Goal: Task Accomplishment & Management: Use online tool/utility

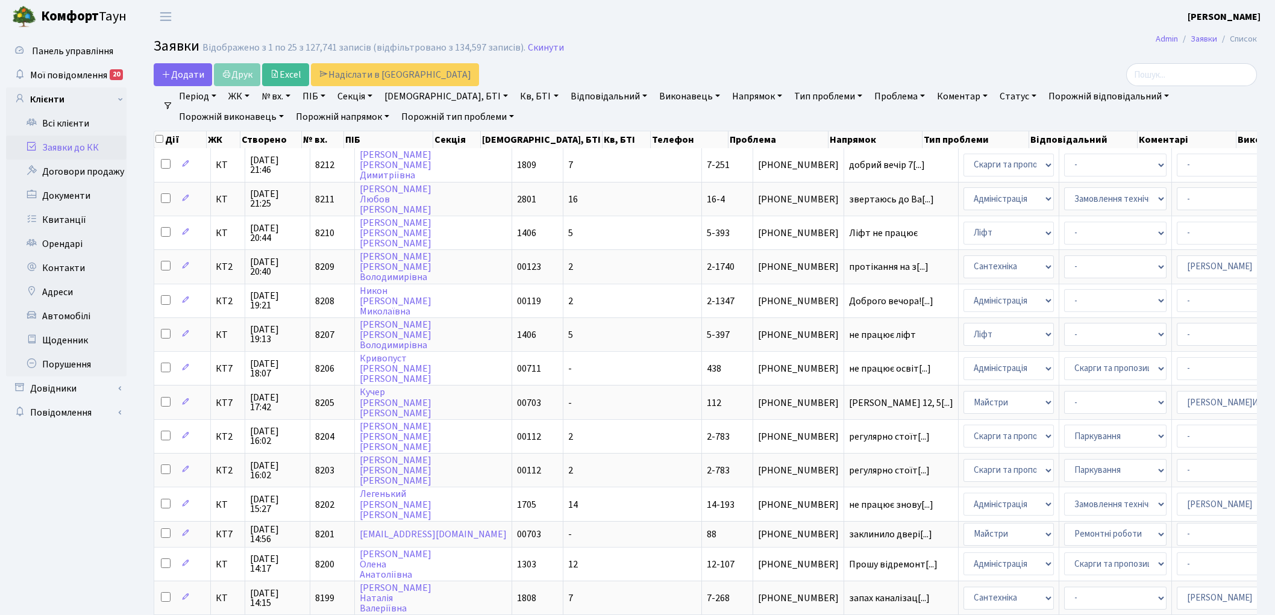
select select "25"
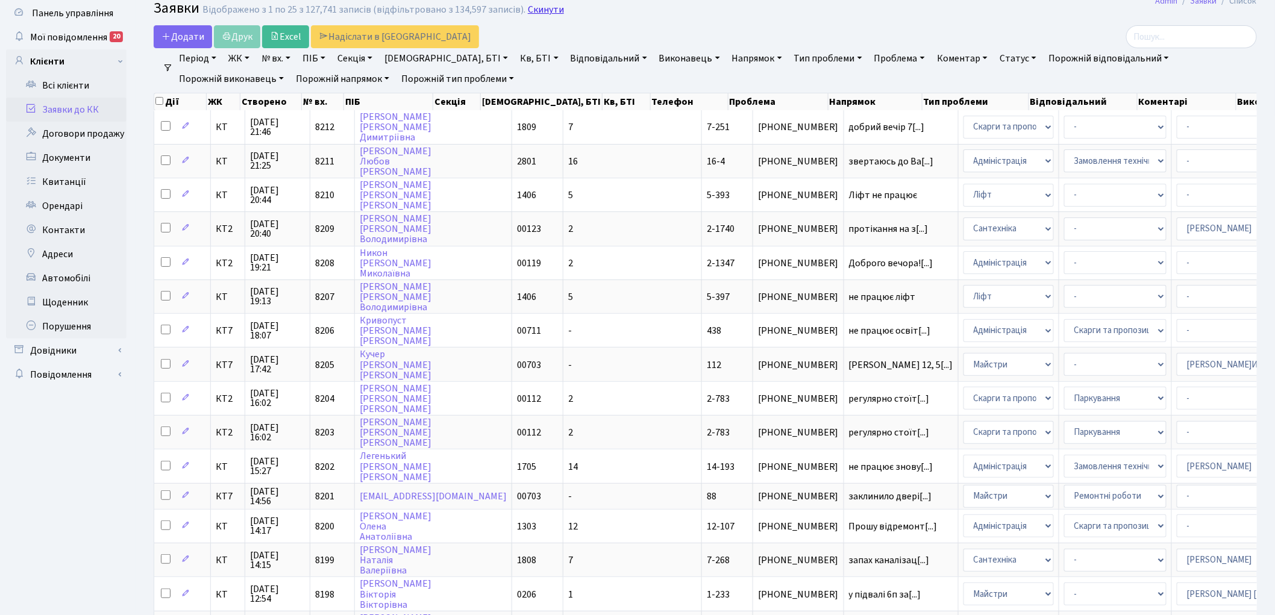
click at [540, 10] on link "Скинути" at bounding box center [546, 9] width 36 height 11
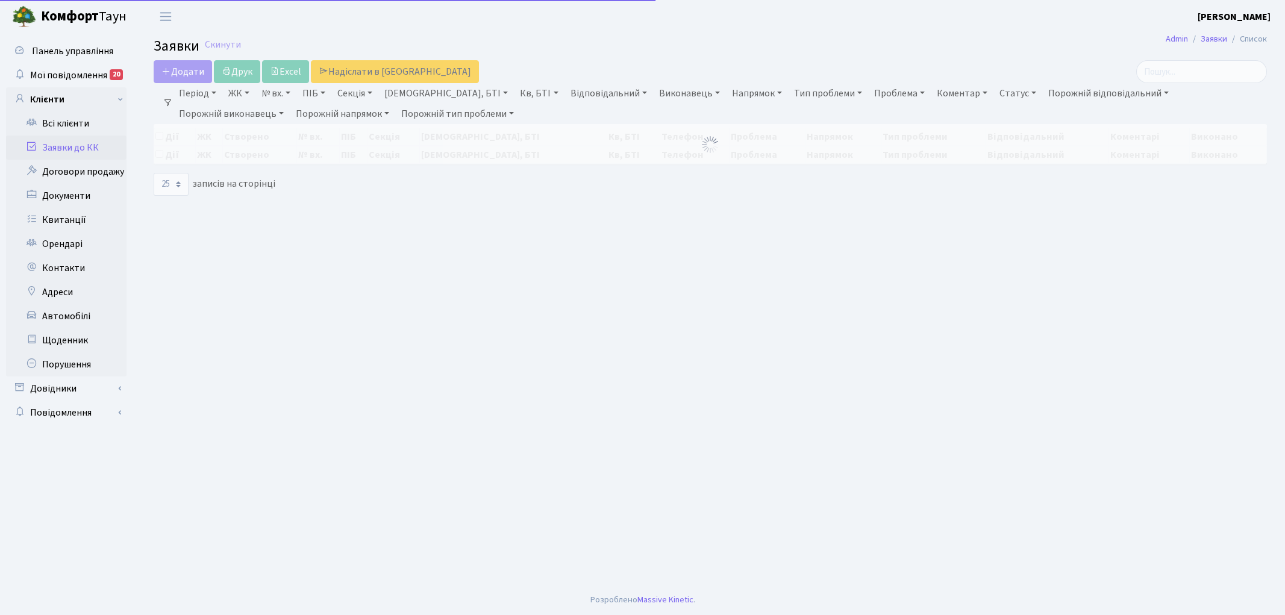
select select "25"
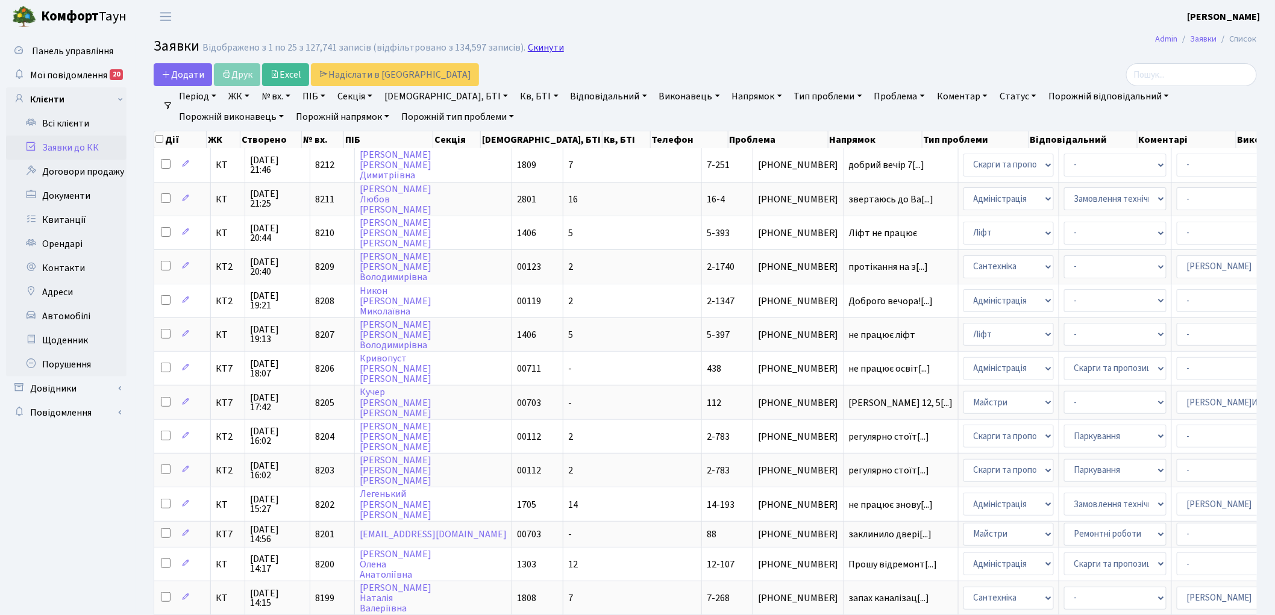
click at [539, 50] on link "Скинути" at bounding box center [546, 47] width 36 height 11
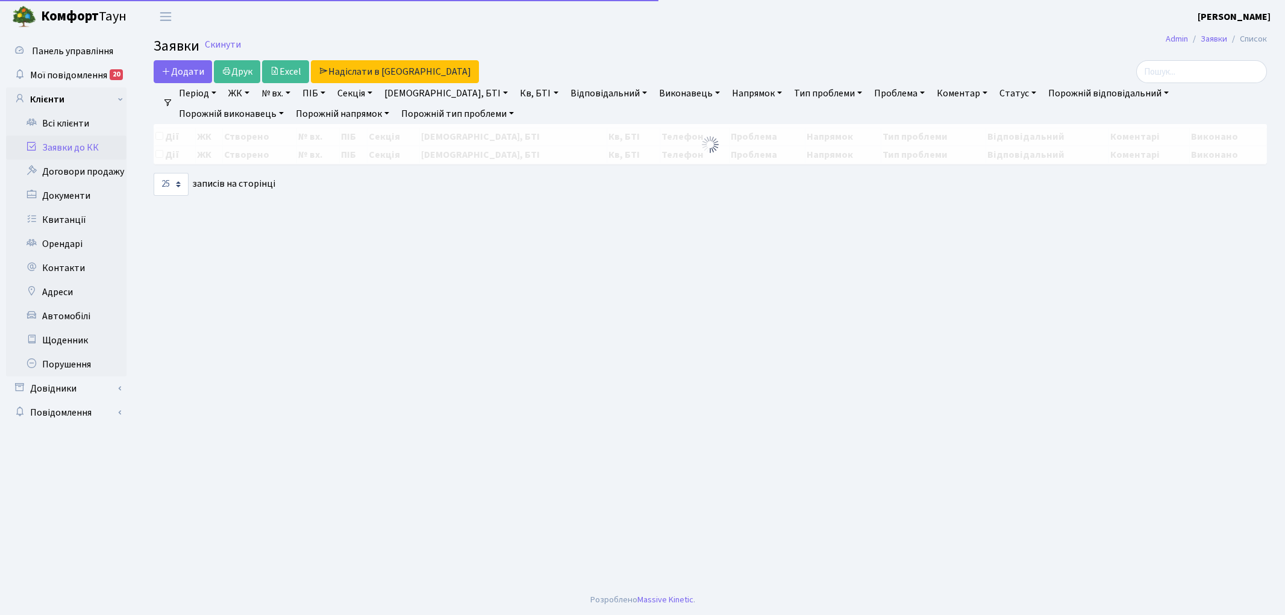
select select "25"
